Goal: Task Accomplishment & Management: Manage account settings

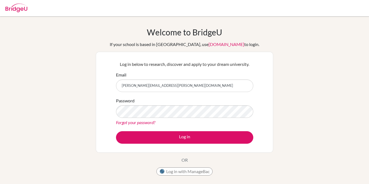
click at [165, 72] on div "Email laura.hohm@bbis.de" at bounding box center [184, 82] width 137 height 20
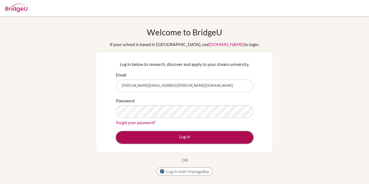
click at [176, 140] on button "Log in" at bounding box center [184, 137] width 137 height 13
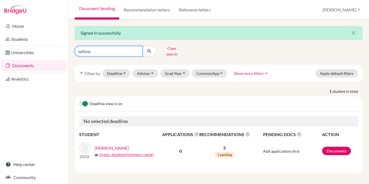
click at [137, 49] on input "willow" at bounding box center [109, 51] width 68 height 10
type input "yixin"
click at [152, 50] on button "submit" at bounding box center [149, 51] width 14 height 10
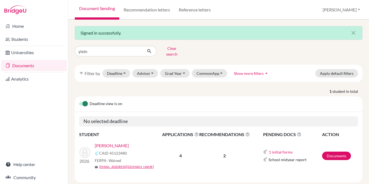
scroll to position [7, 0]
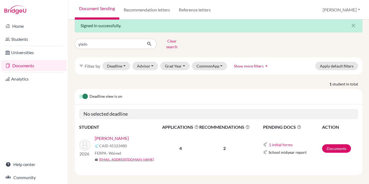
click at [105, 135] on link "[PERSON_NAME]" at bounding box center [112, 138] width 34 height 7
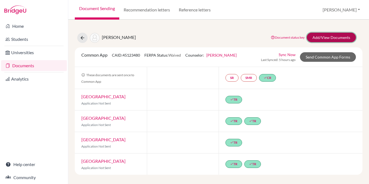
click at [324, 39] on link "Add/View Documents" at bounding box center [331, 38] width 49 height 10
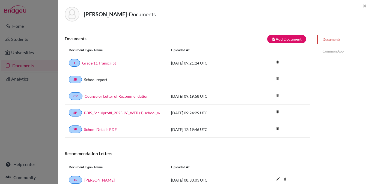
scroll to position [41, 0]
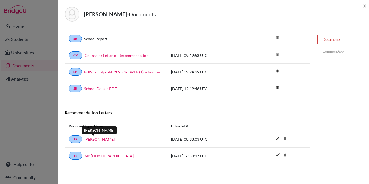
click at [94, 140] on link "Ms. Hadzic" at bounding box center [99, 140] width 30 height 6
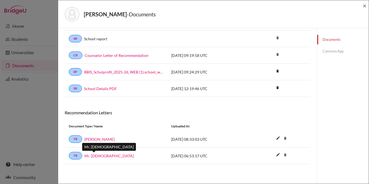
click at [88, 157] on link "Mr. Magyar" at bounding box center [108, 156] width 49 height 6
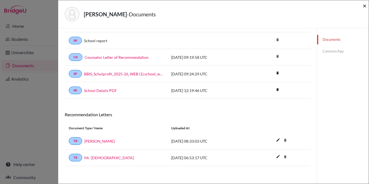
click at [364, 6] on span "×" at bounding box center [365, 6] width 4 height 8
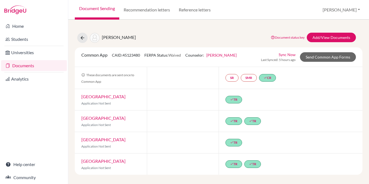
scroll to position [4, 0]
click at [284, 52] on link "Sync Now" at bounding box center [286, 55] width 17 height 6
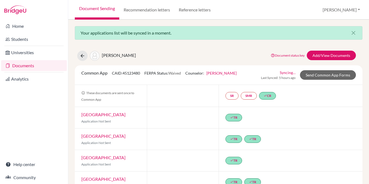
scroll to position [22, 0]
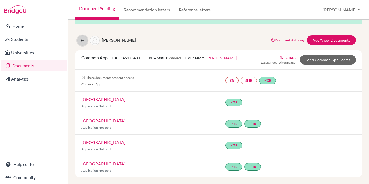
click at [82, 38] on icon at bounding box center [82, 40] width 5 height 5
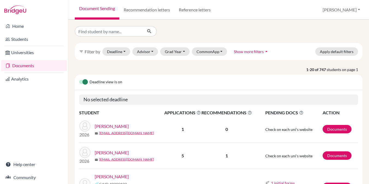
click at [132, 26] on div "filter_list Filter by Deadline - Select a date range Or double click for a sing…" at bounding box center [218, 102] width 301 height 165
click at [130, 33] on input "Find student by name..." at bounding box center [109, 31] width 68 height 10
type input "yixin"
click at [151, 32] on icon "submit" at bounding box center [148, 31] width 5 height 5
